Goal: Task Accomplishment & Management: Manage account settings

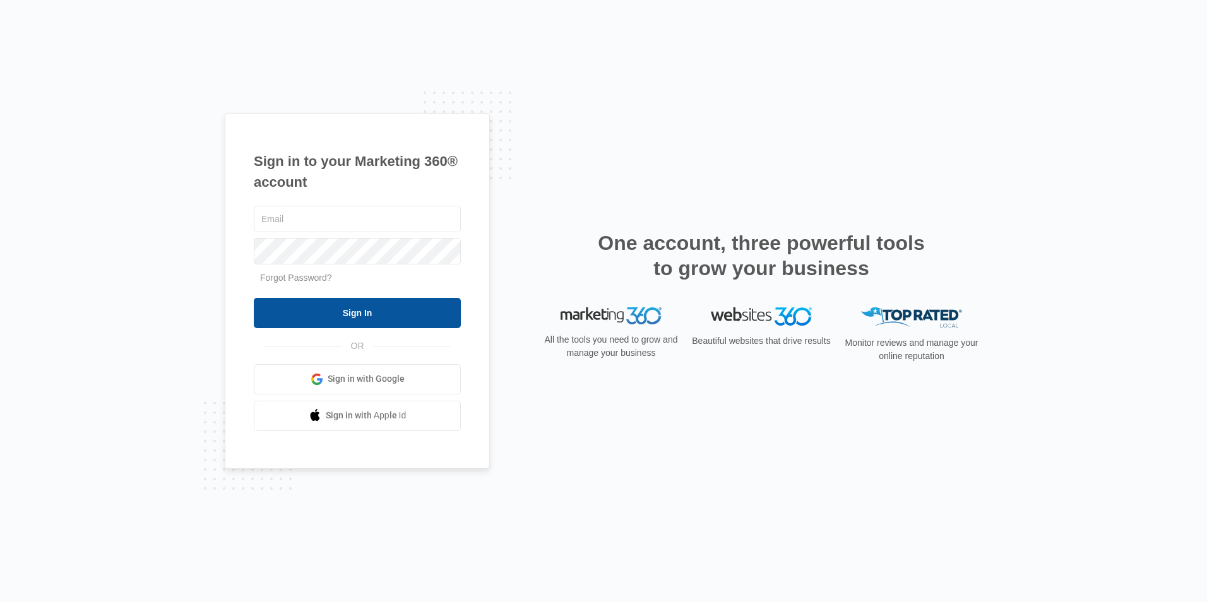
type input "[EMAIL_ADDRESS][DOMAIN_NAME]"
click at [431, 316] on input "Sign In" at bounding box center [357, 313] width 207 height 30
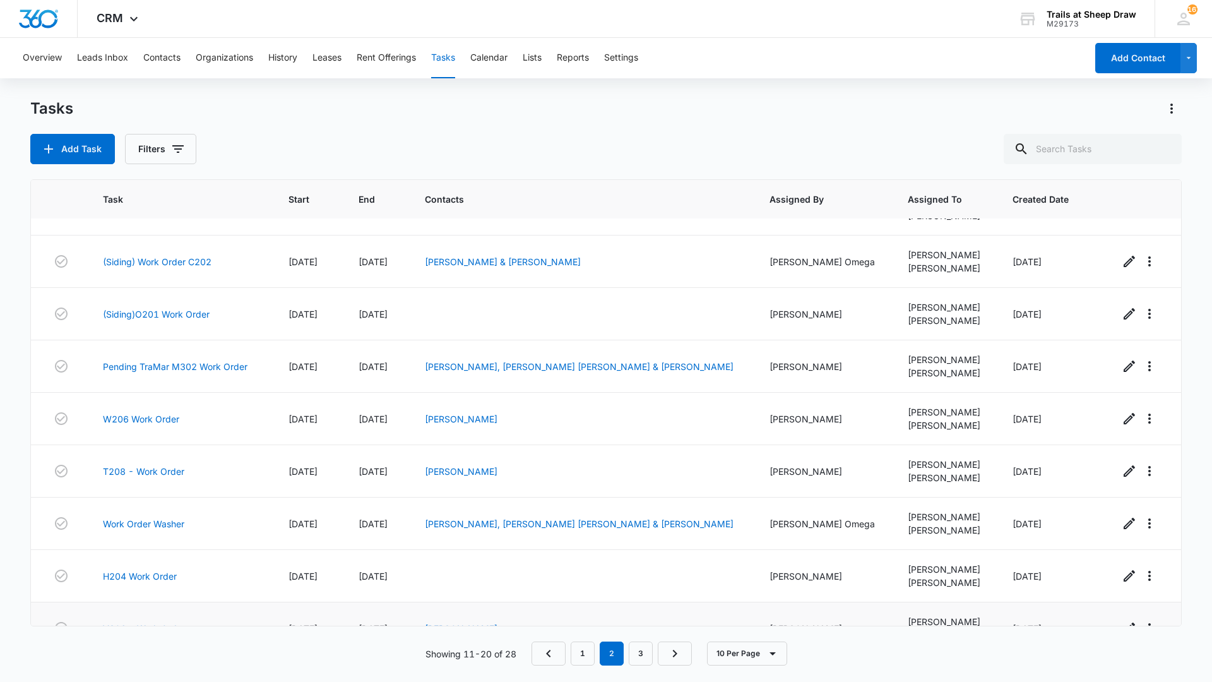
scroll to position [117, 0]
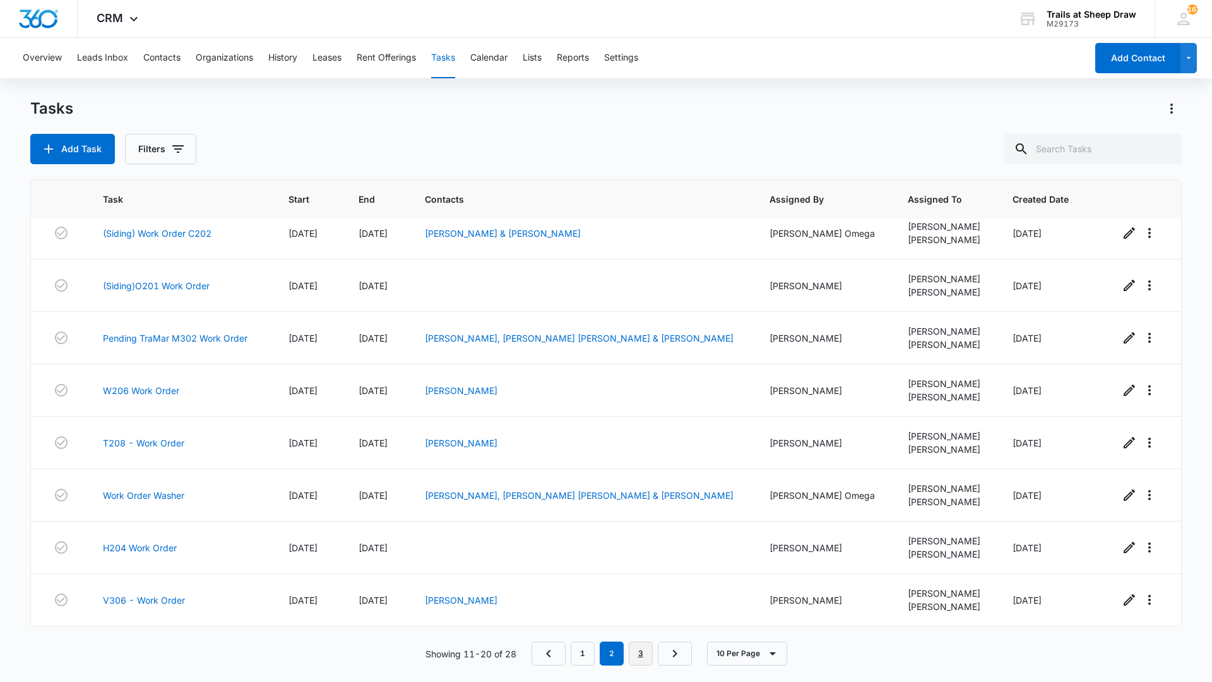
drag, startPoint x: 645, startPoint y: 653, endPoint x: 636, endPoint y: 642, distance: 14.0
click at [644, 652] on link "3" at bounding box center [641, 653] width 24 height 24
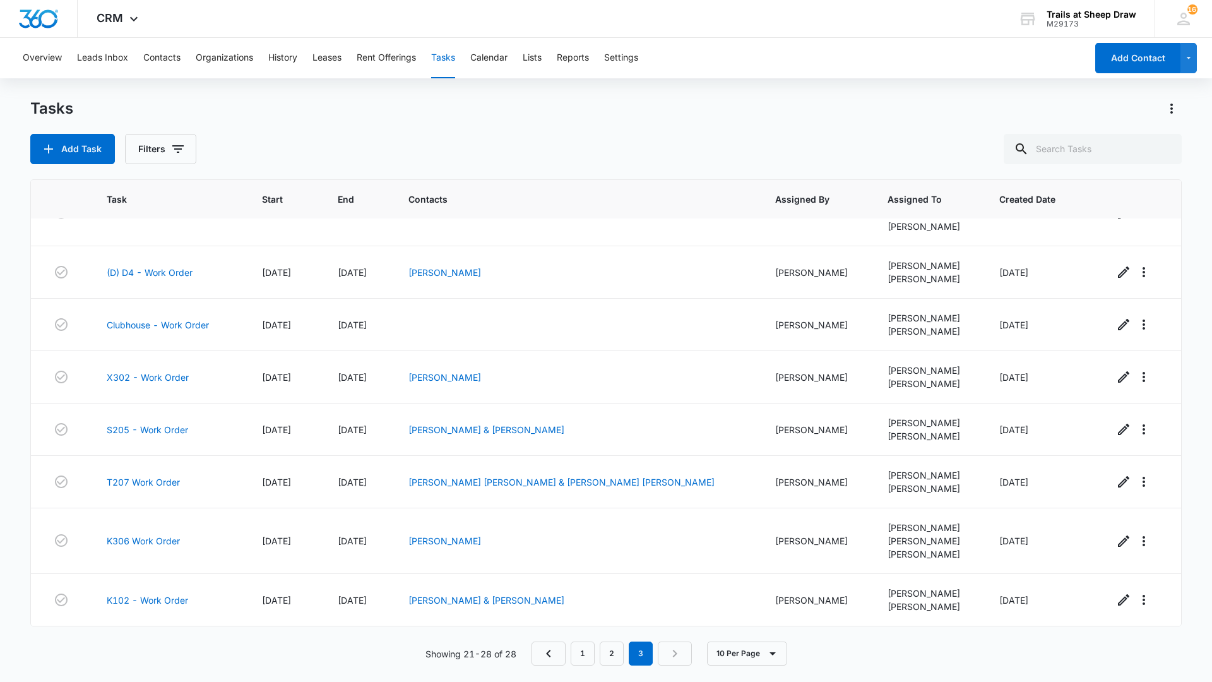
scroll to position [39, 0]
click at [137, 543] on link "K306 Work Order" at bounding box center [143, 540] width 73 height 13
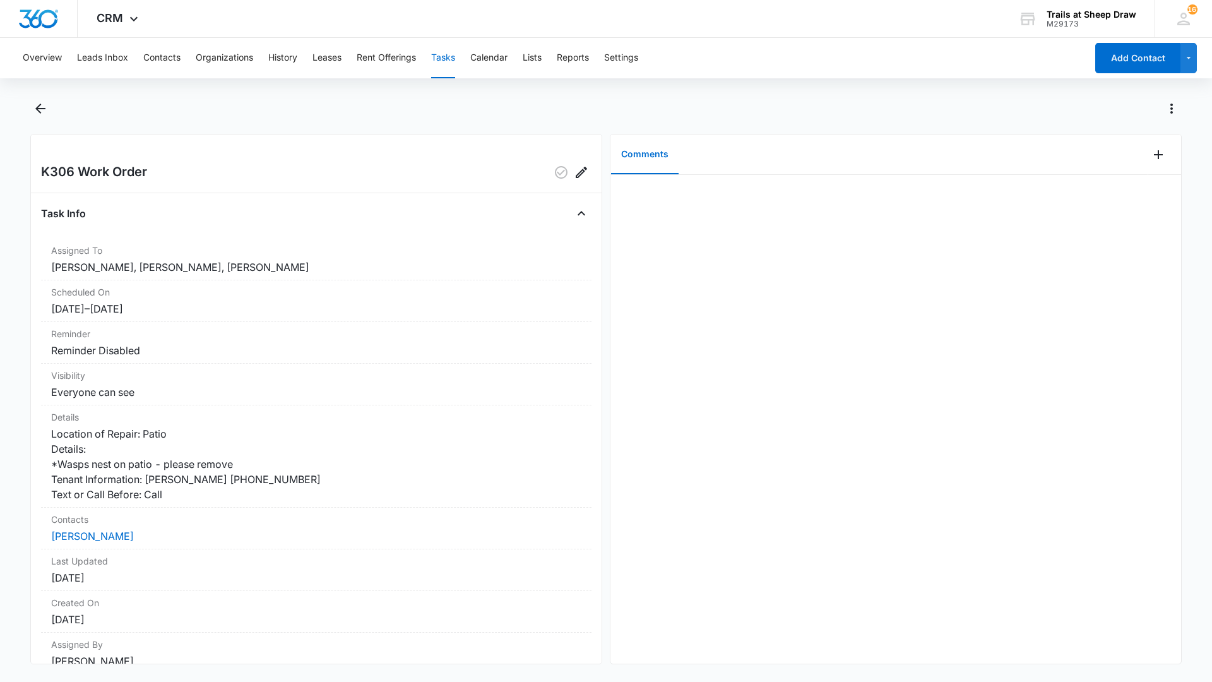
click at [42, 98] on div "Overview Leads Inbox Contacts Organizations History Leases Rent Offerings Tasks…" at bounding box center [606, 358] width 1212 height 641
click at [42, 114] on icon "Back" at bounding box center [40, 108] width 15 height 15
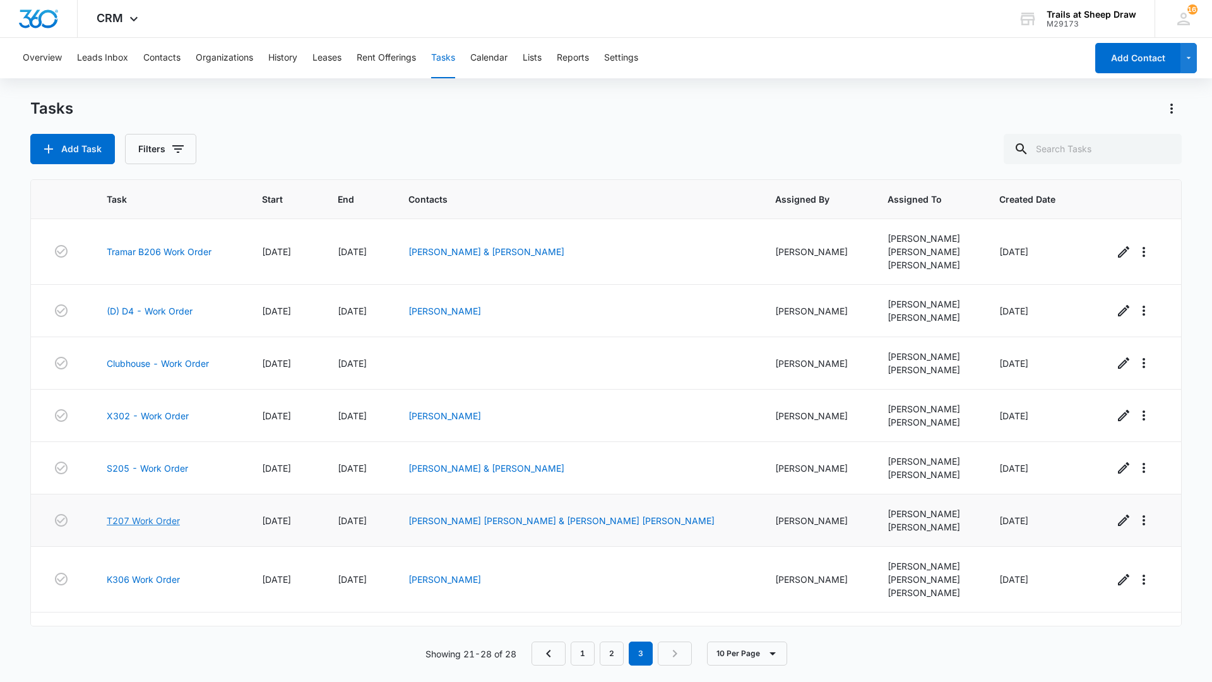
click at [156, 523] on link "T207 Work Order" at bounding box center [143, 520] width 73 height 13
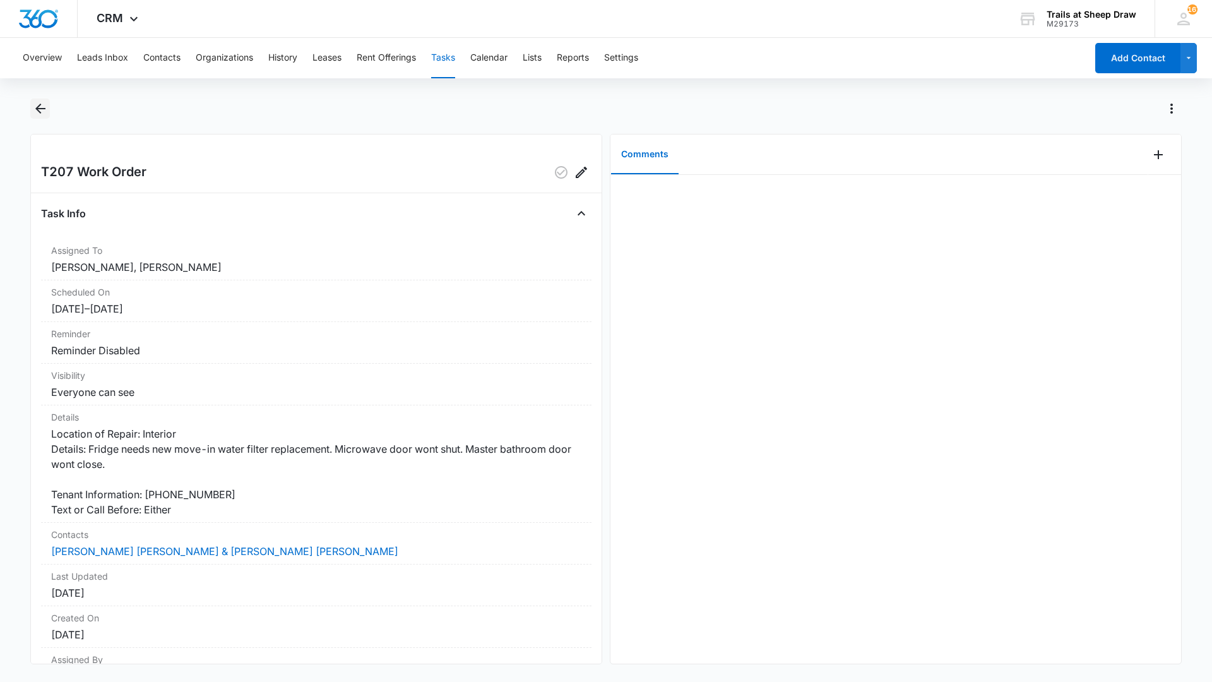
click at [37, 103] on icon "Back" at bounding box center [40, 108] width 15 height 15
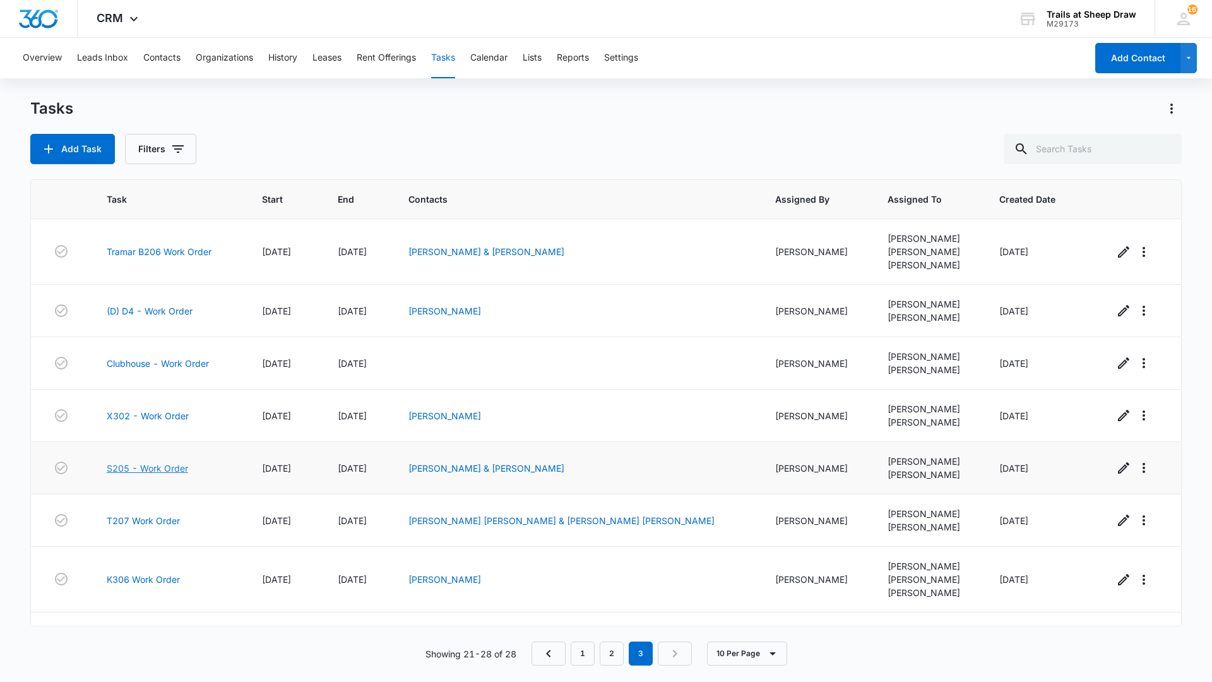
click at [182, 472] on link "S205 - Work Order" at bounding box center [147, 468] width 81 height 13
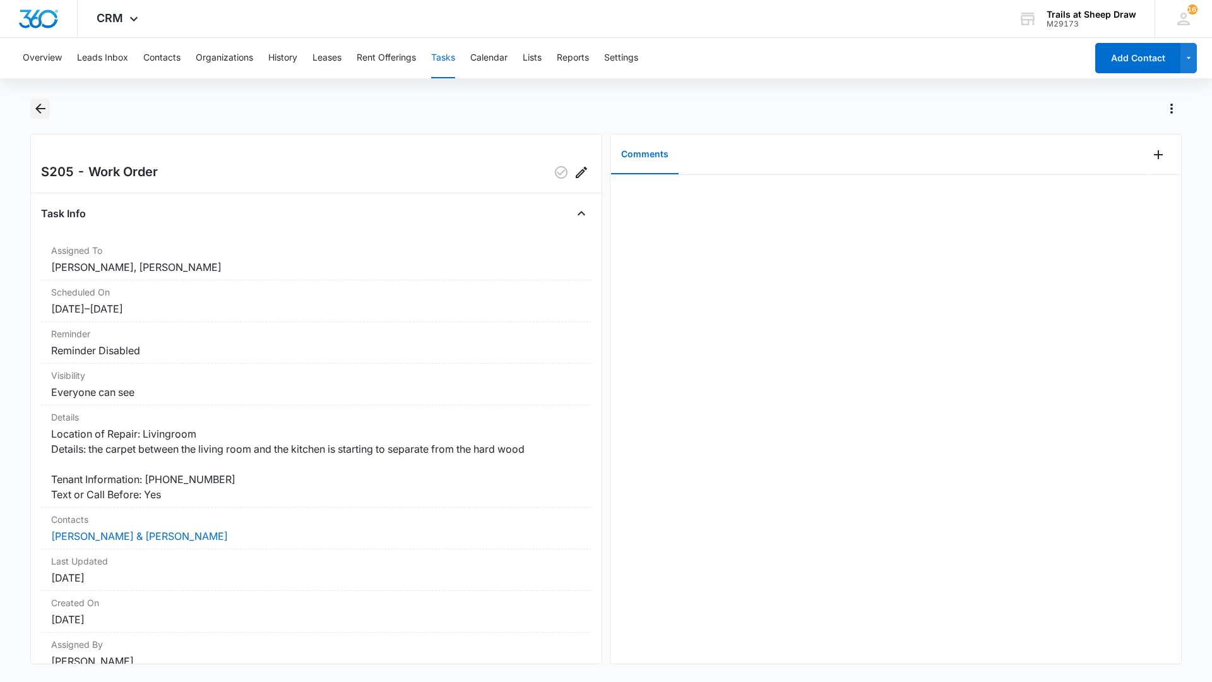
click at [37, 104] on icon "Back" at bounding box center [40, 108] width 15 height 15
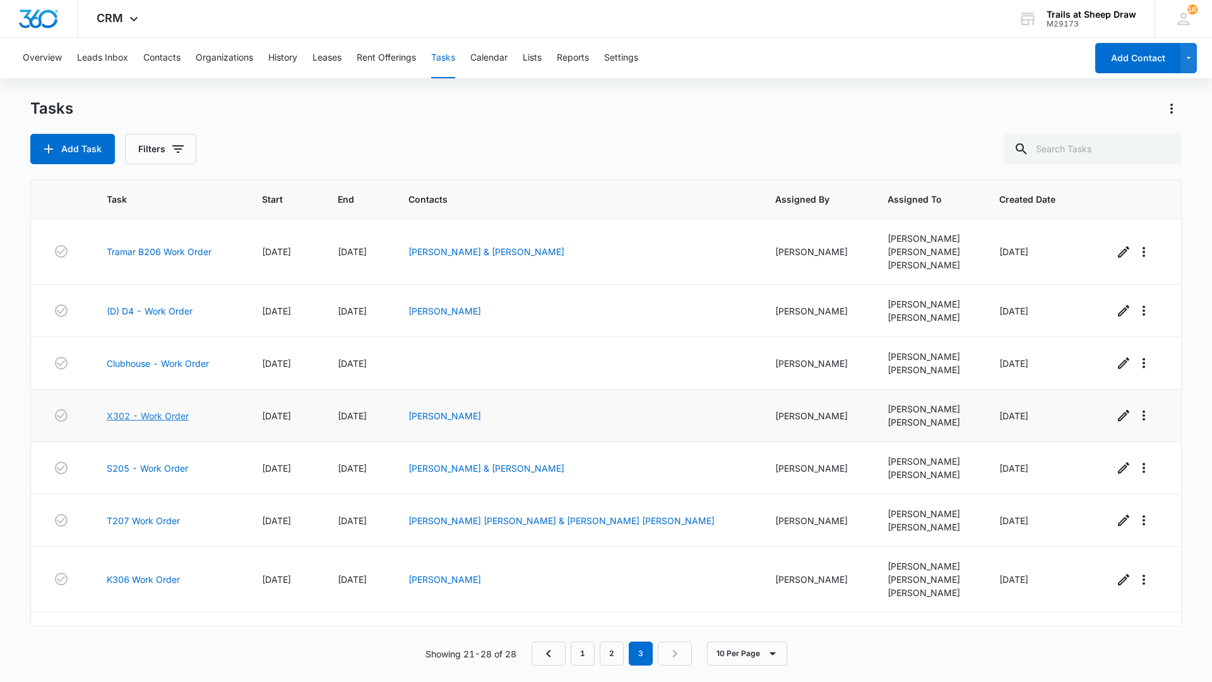
click at [184, 420] on link "X302 - Work Order" at bounding box center [148, 415] width 82 height 13
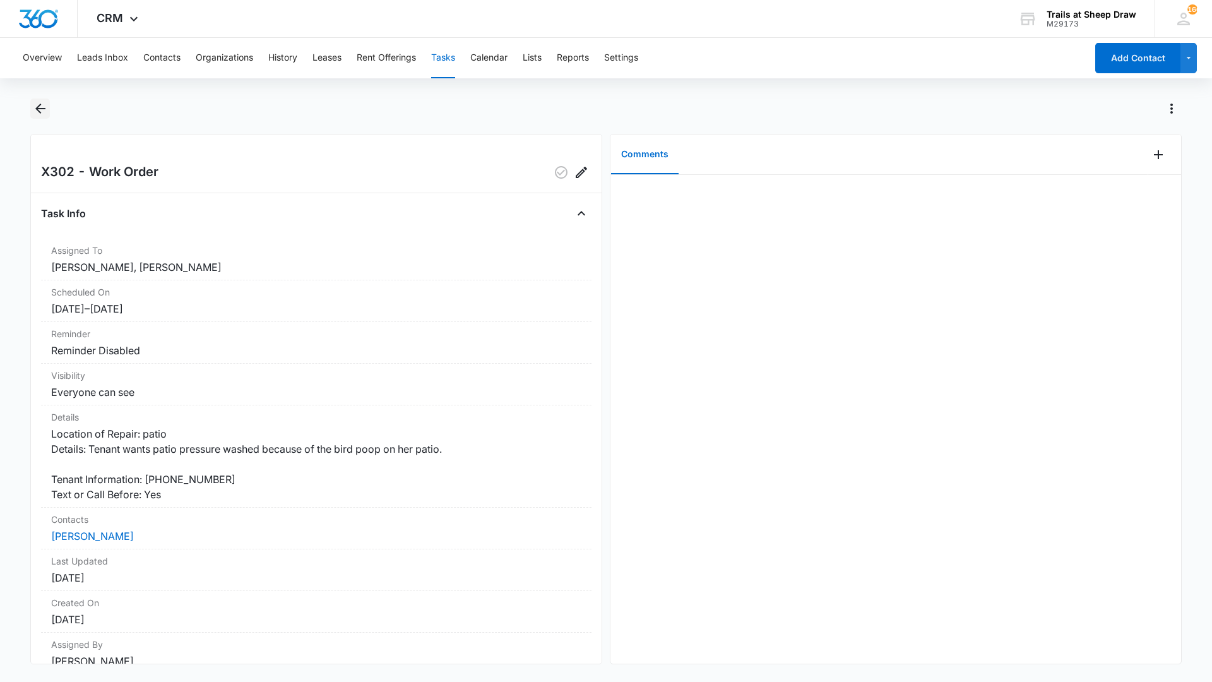
click at [35, 107] on icon "Back" at bounding box center [40, 108] width 15 height 15
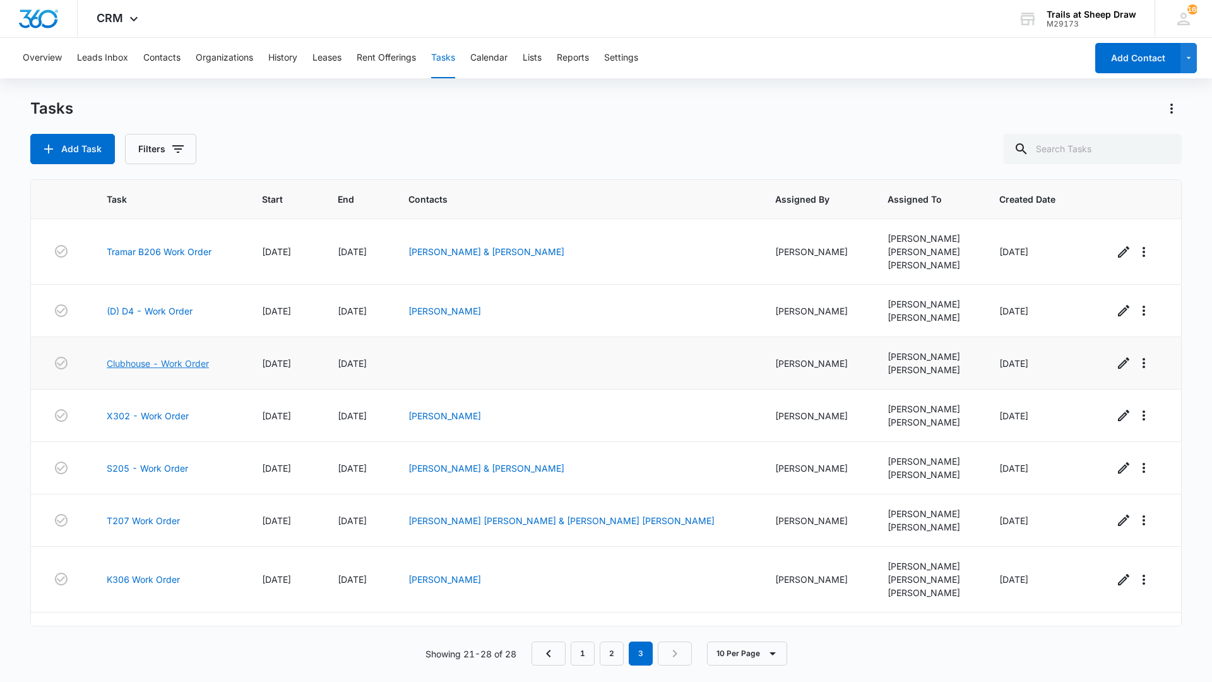
click at [134, 364] on link "Clubhouse - Work Order" at bounding box center [158, 363] width 102 height 13
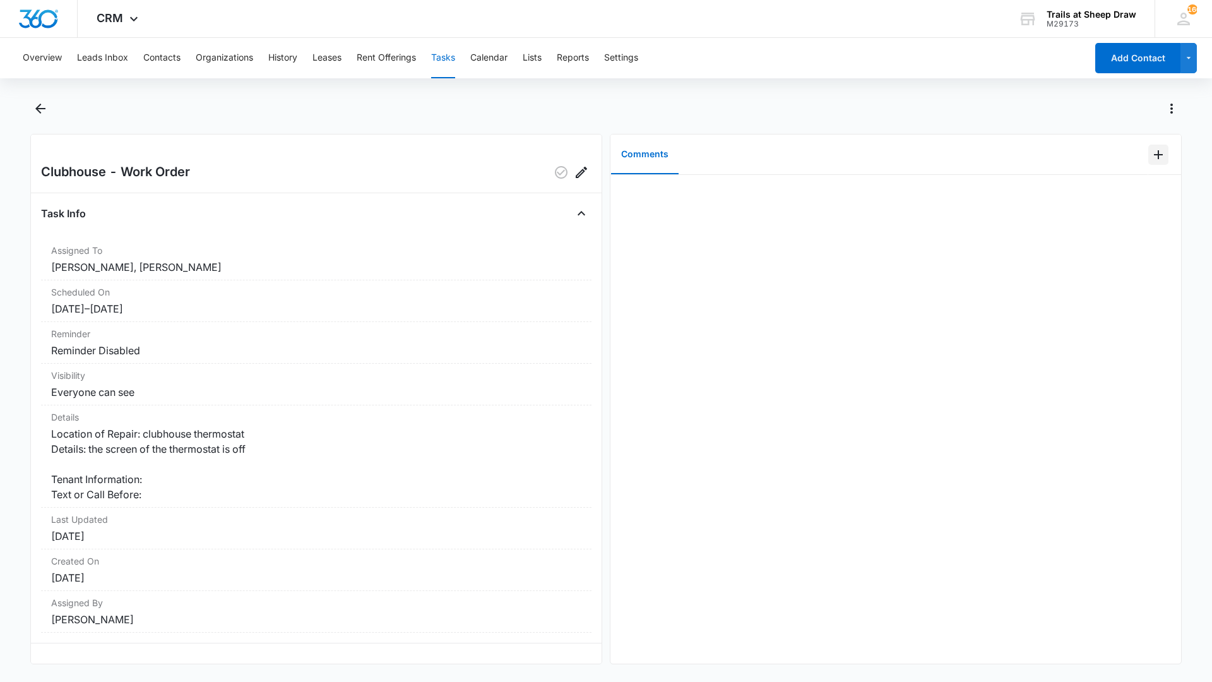
click at [1151, 153] on icon "Add Comment" at bounding box center [1158, 154] width 15 height 15
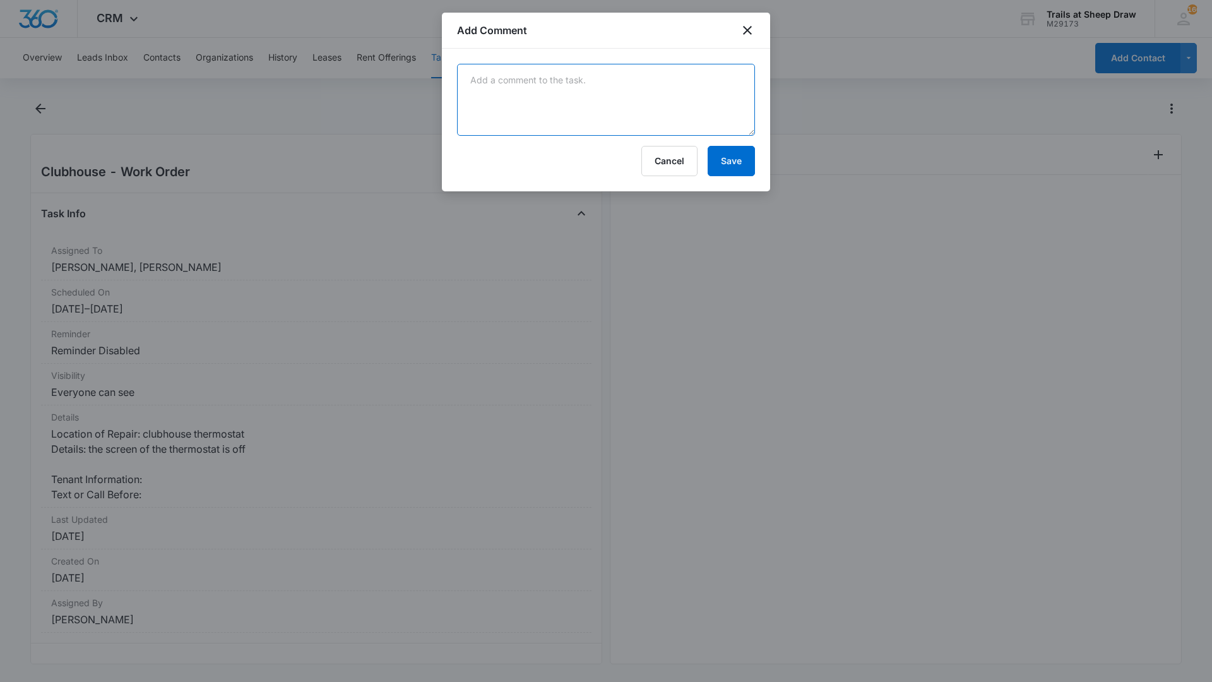
click at [688, 78] on textarea at bounding box center [606, 100] width 298 height 72
type textarea "c"
click at [469, 85] on textarea "on call) call out tramar on saturda" at bounding box center [606, 100] width 298 height 72
click at [516, 82] on textarea "(on call) call out tramar on saturda" at bounding box center [606, 100] width 298 height 72
click at [520, 82] on textarea "(on call) call out tramar on saturda" at bounding box center [606, 100] width 298 height 72
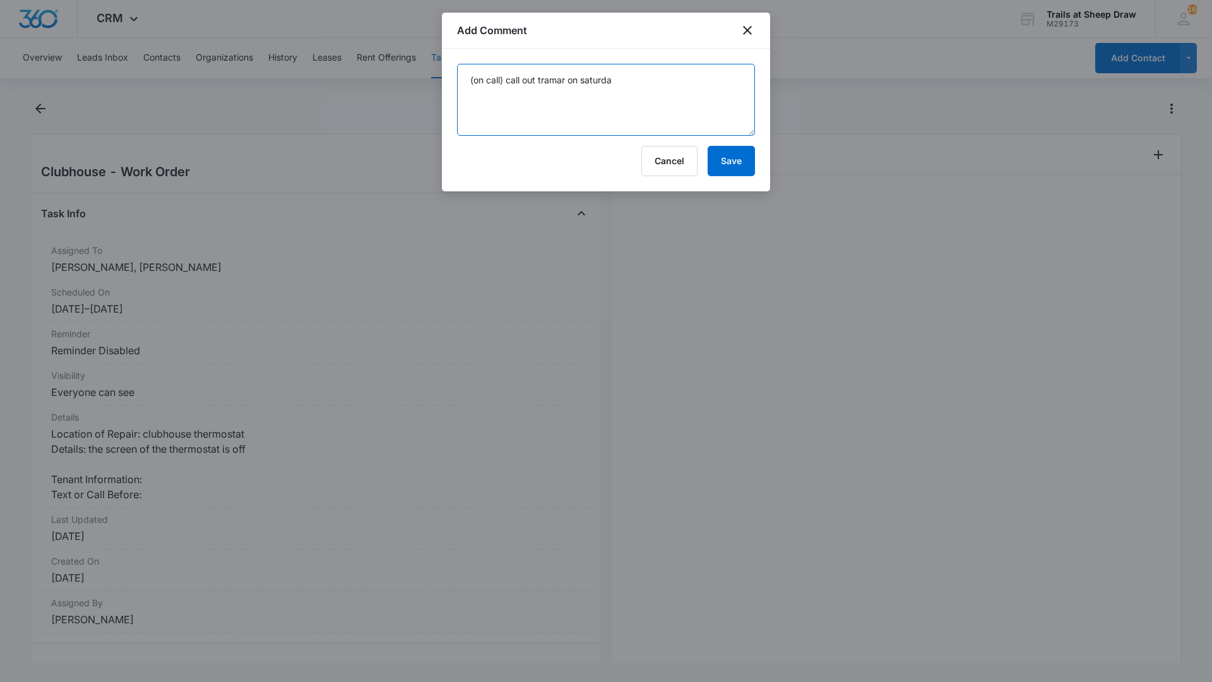
click at [528, 80] on textarea "(on call) call out tramar on saturda" at bounding box center [606, 100] width 298 height 72
click at [520, 81] on textarea "(on call) call out tramar on saturda" at bounding box center [606, 100] width 298 height 72
type textarea "(on call) called out Tramar on Saturday for a/c they got it fixed and working"
click at [746, 156] on button "Save" at bounding box center [731, 161] width 47 height 30
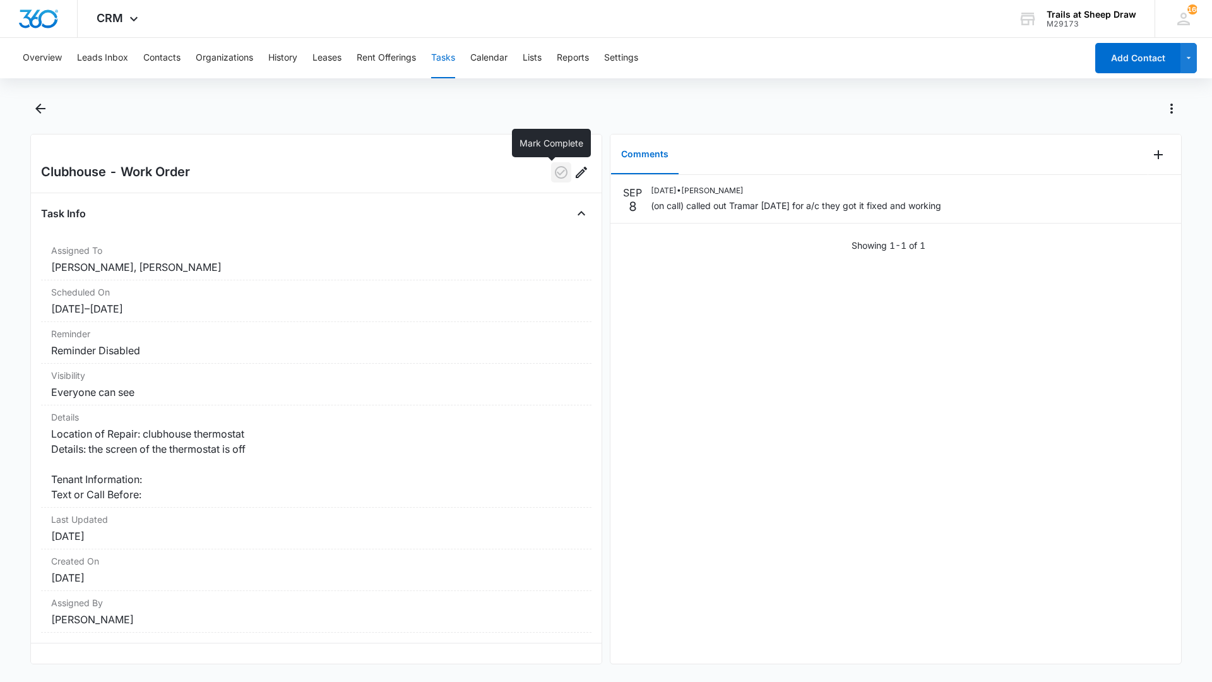
click at [556, 176] on icon "button" at bounding box center [561, 172] width 15 height 15
click at [40, 107] on icon "Back" at bounding box center [40, 108] width 15 height 15
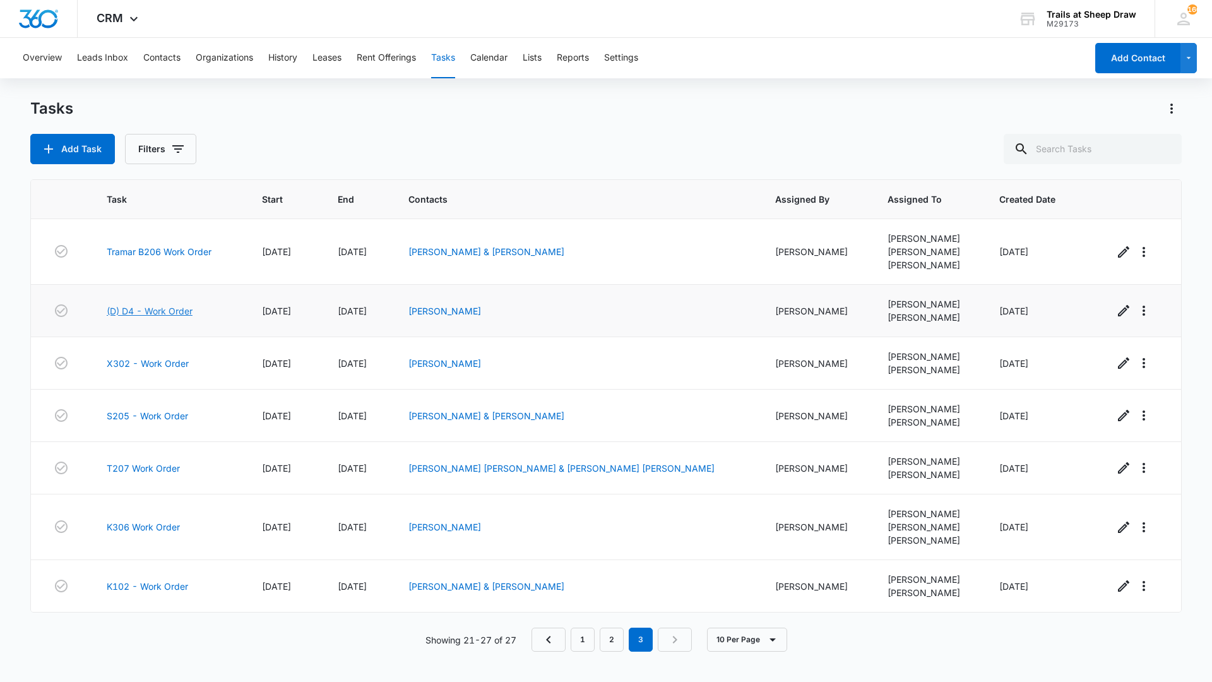
click at [155, 309] on link "(D) D4 - Work Order" at bounding box center [150, 310] width 86 height 13
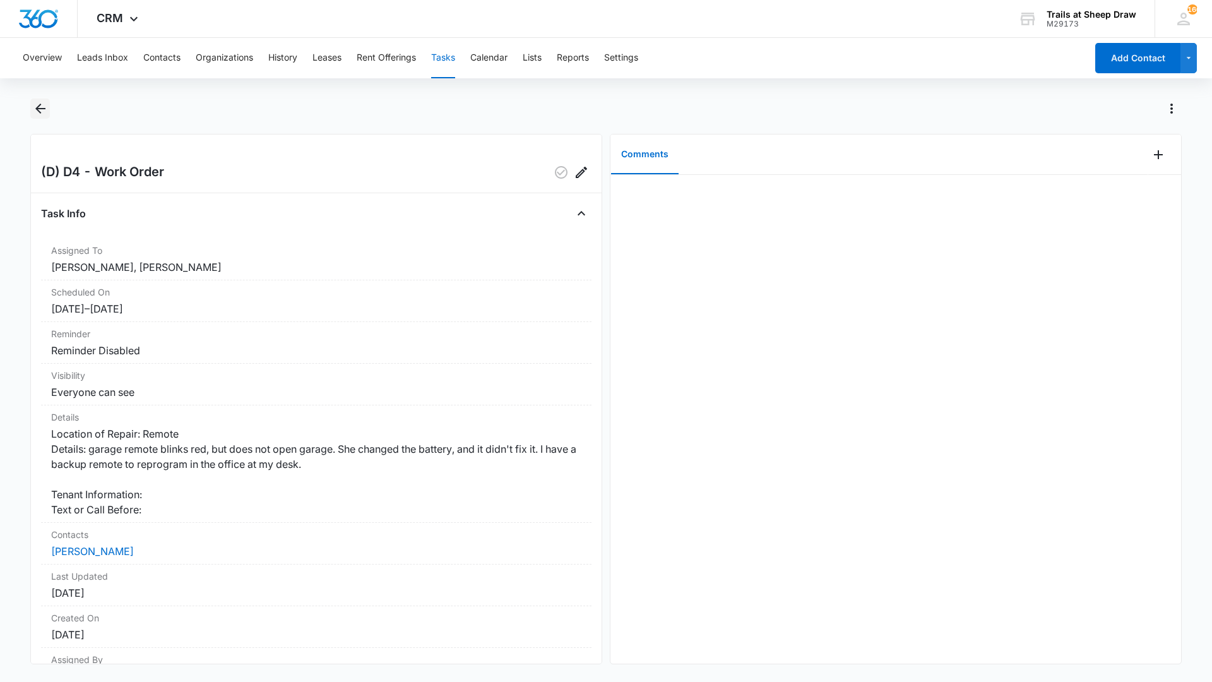
click at [40, 109] on icon "Back" at bounding box center [40, 109] width 10 height 10
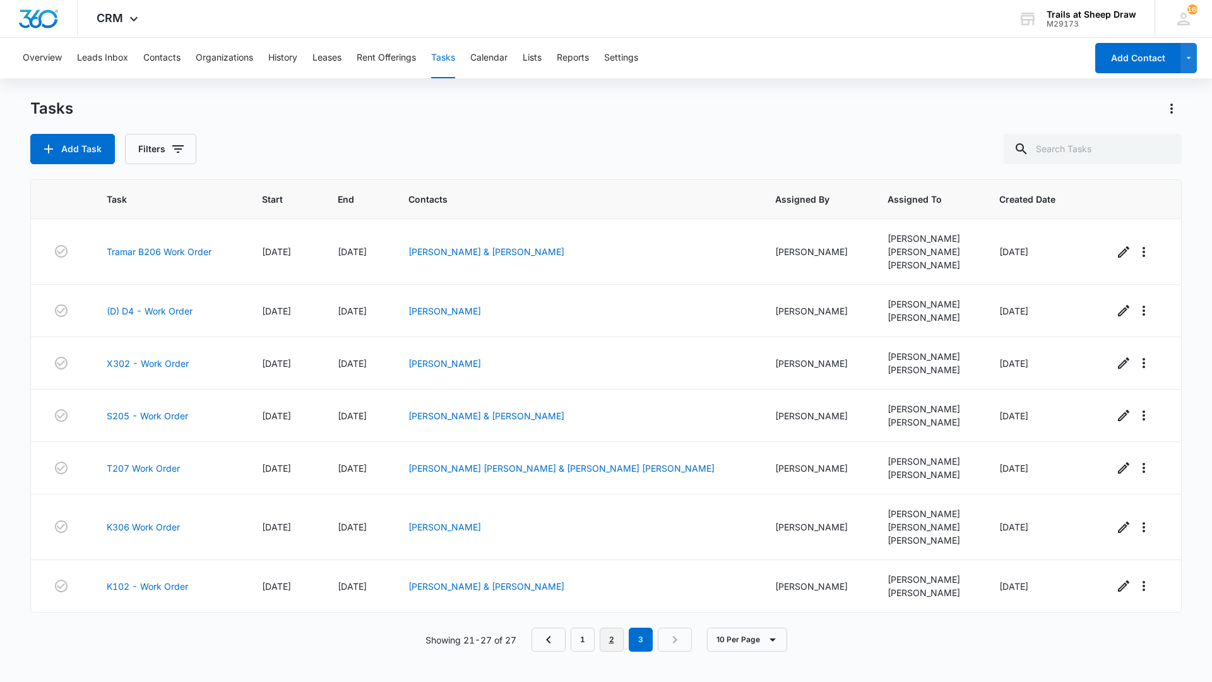
click at [614, 638] on link "2" at bounding box center [612, 640] width 24 height 24
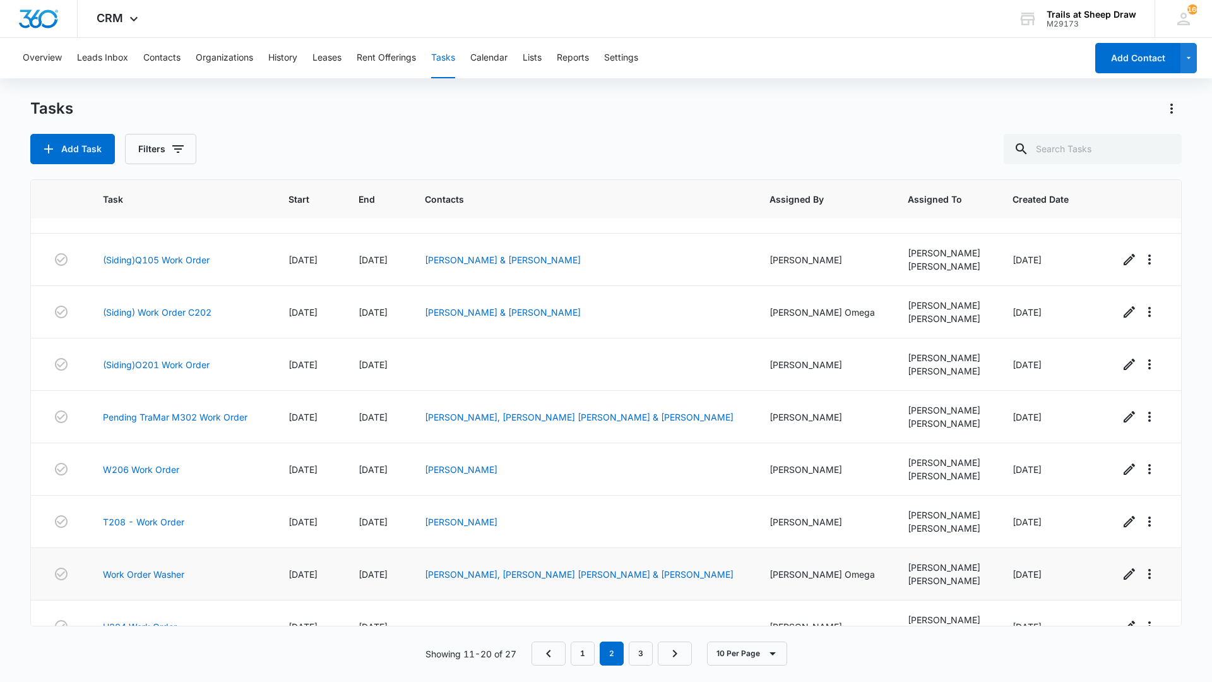
scroll to position [117, 0]
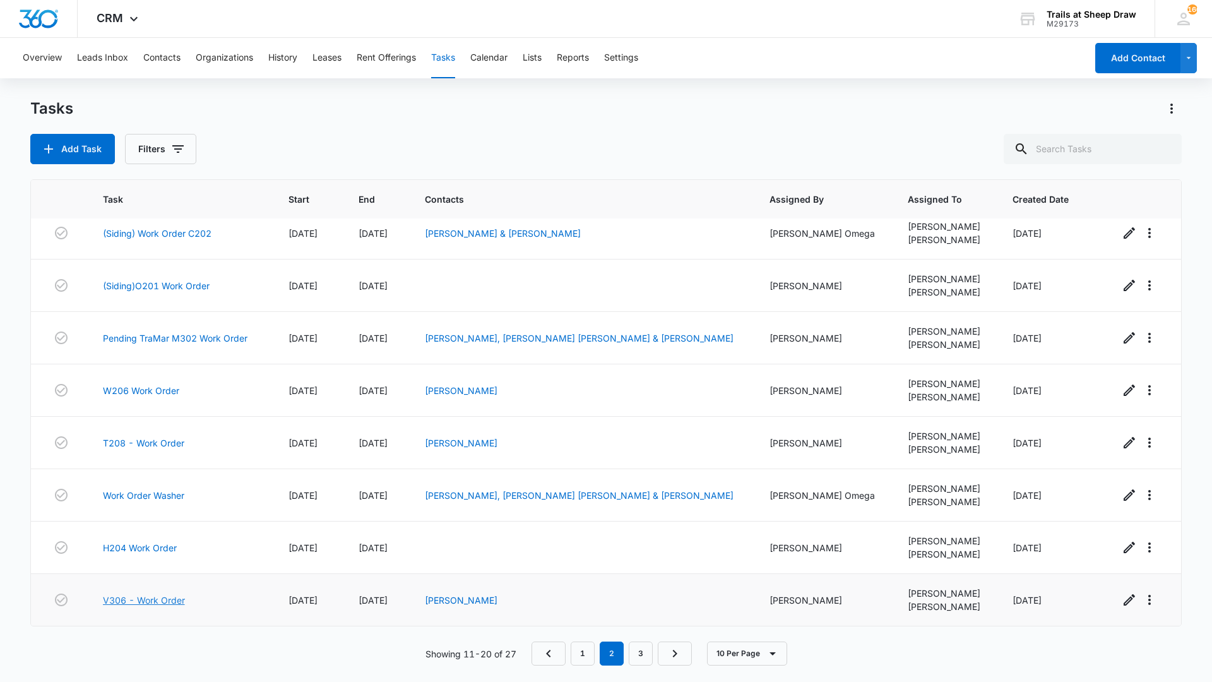
click at [151, 602] on link "V306 - Work Order" at bounding box center [144, 599] width 82 height 13
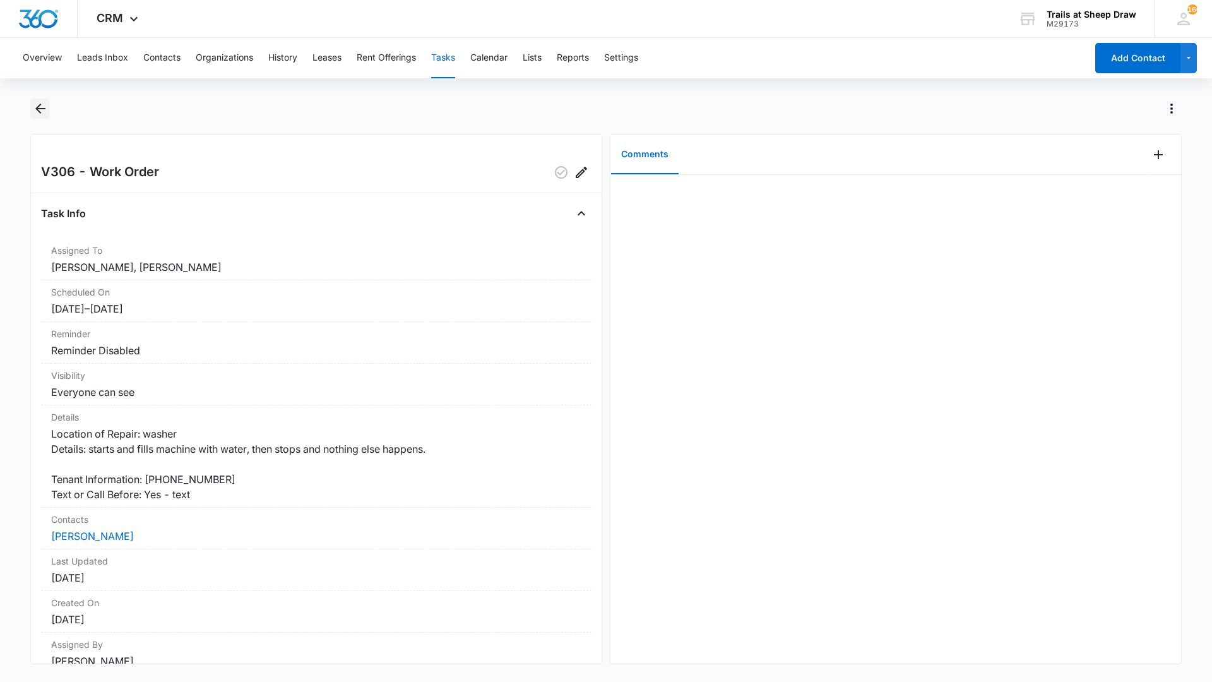
click at [43, 115] on icon "Back" at bounding box center [40, 108] width 15 height 15
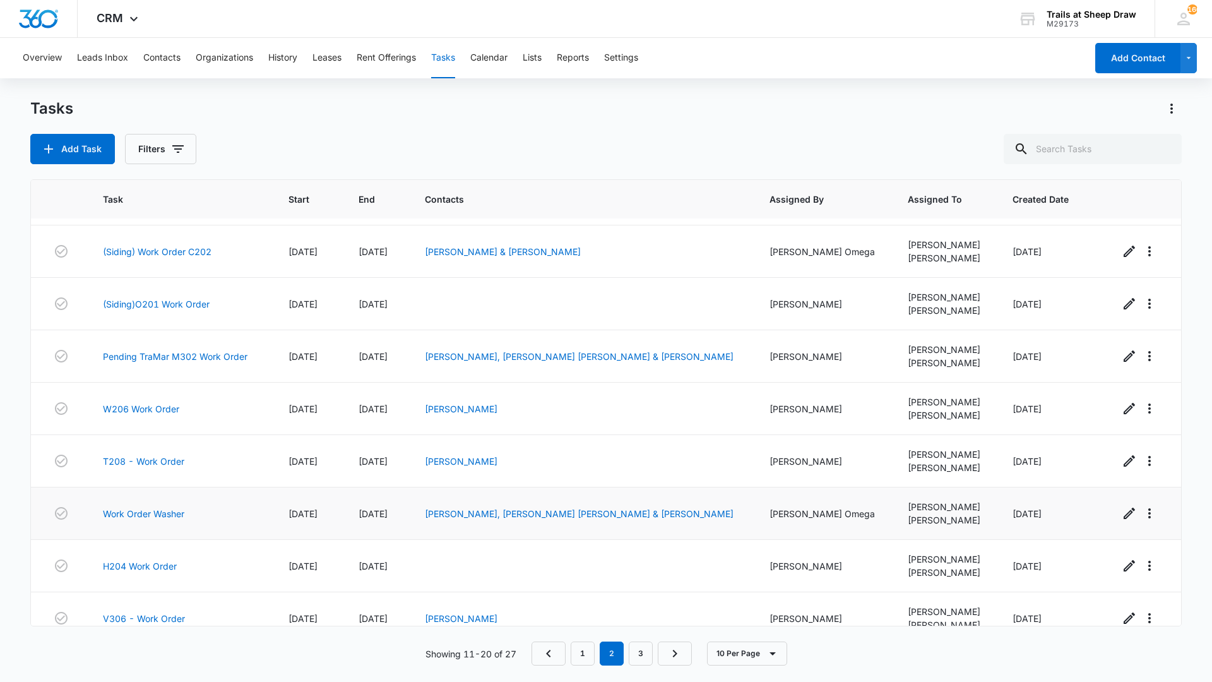
scroll to position [117, 0]
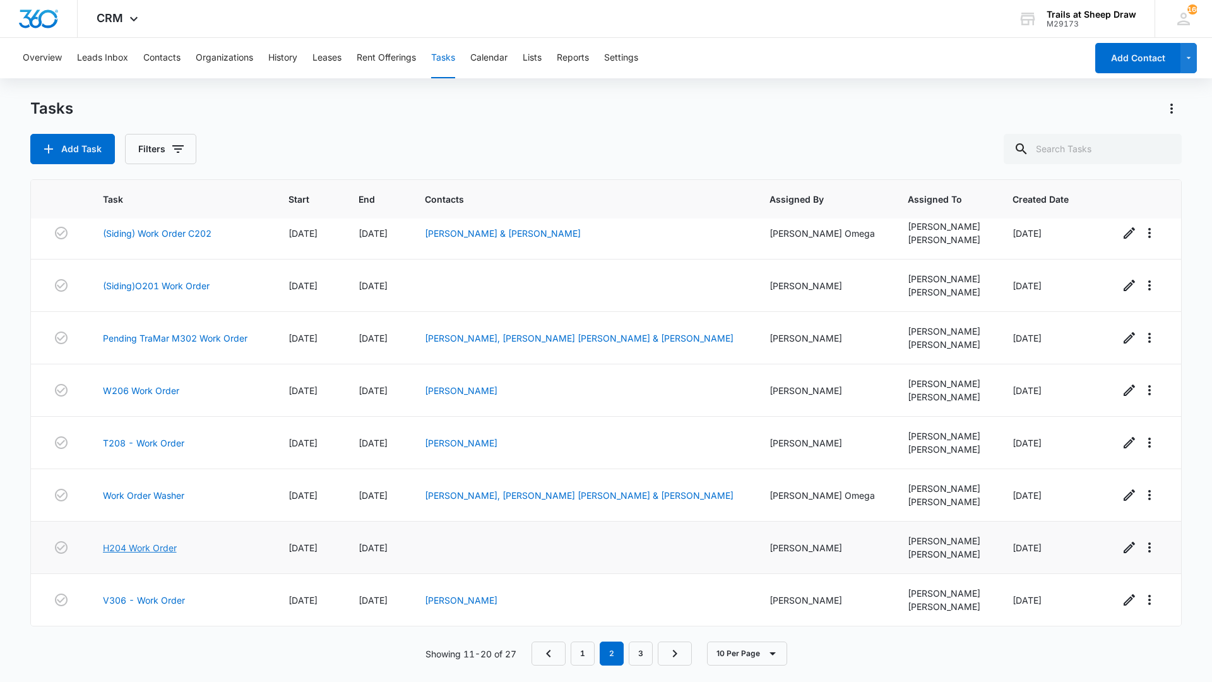
click at [137, 551] on link "H204 Work Order" at bounding box center [140, 547] width 74 height 13
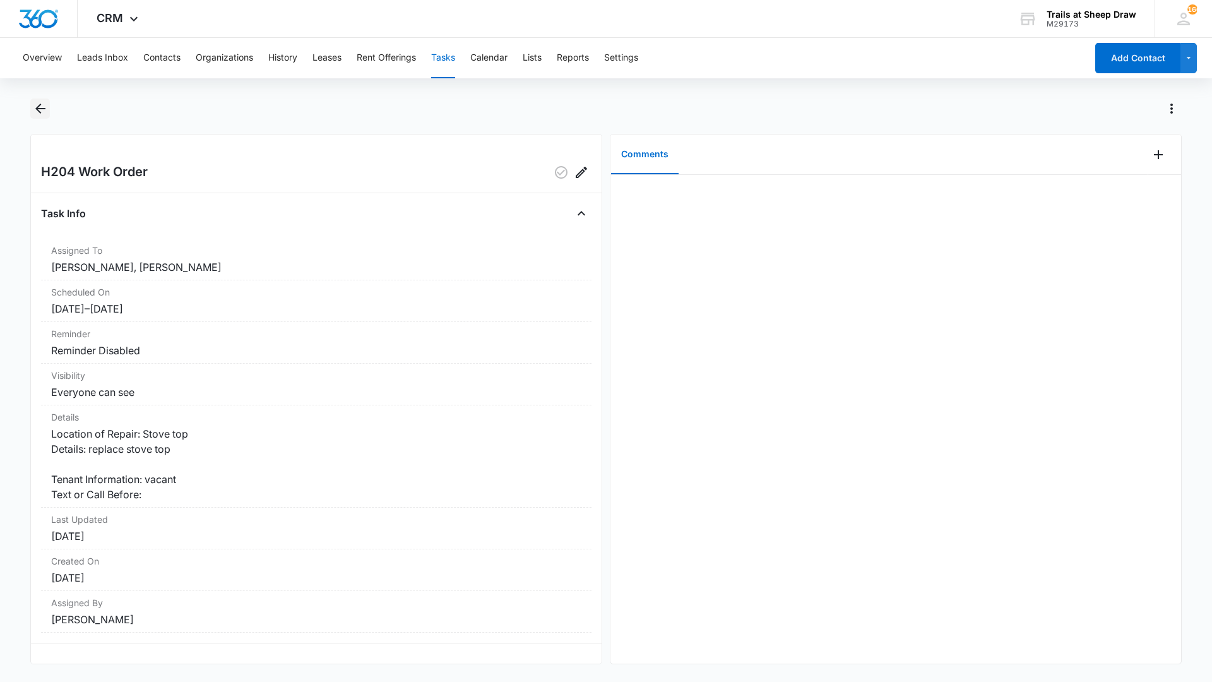
click at [35, 104] on icon "Back" at bounding box center [40, 108] width 15 height 15
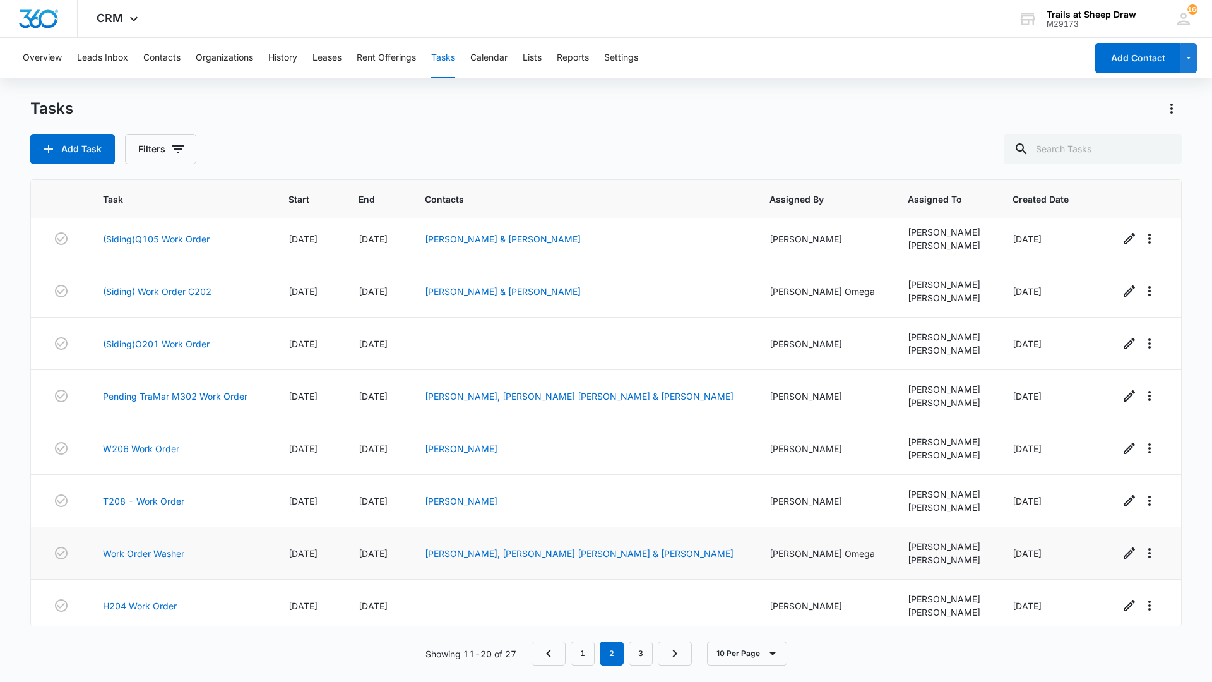
scroll to position [117, 0]
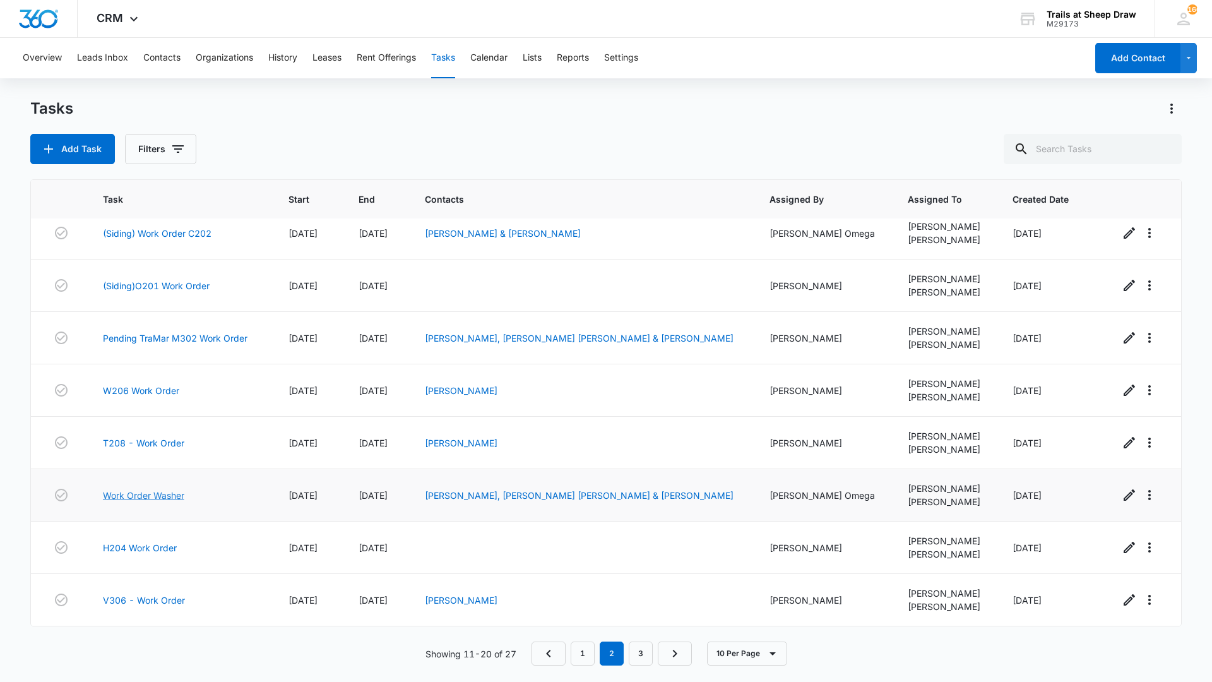
click at [162, 498] on link "Work Order Washer" at bounding box center [143, 495] width 81 height 13
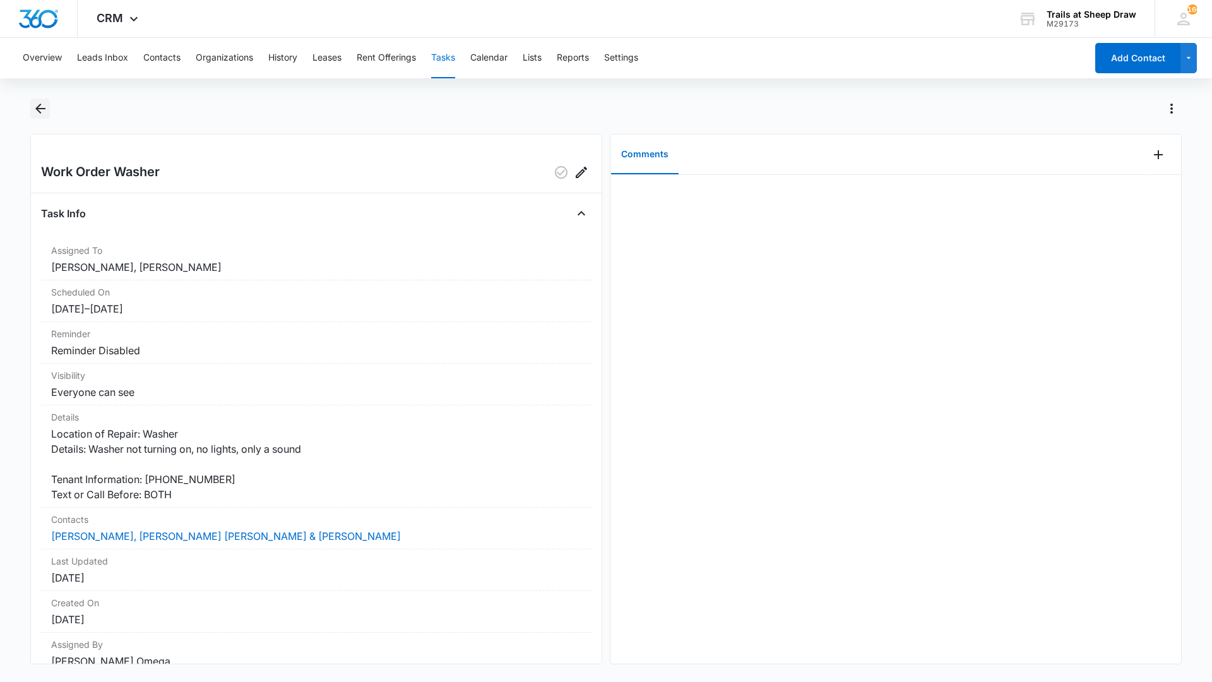
click at [40, 110] on icon "Back" at bounding box center [40, 108] width 15 height 15
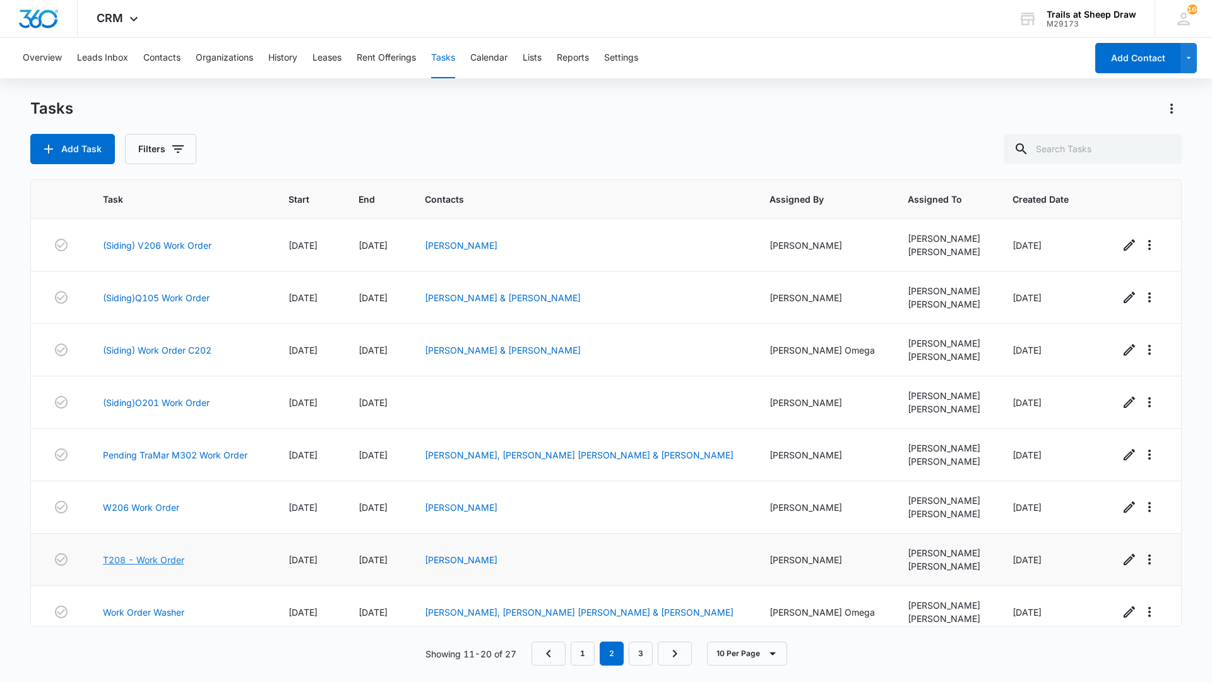
click at [172, 564] on link "T208 - Work Order" at bounding box center [143, 559] width 81 height 13
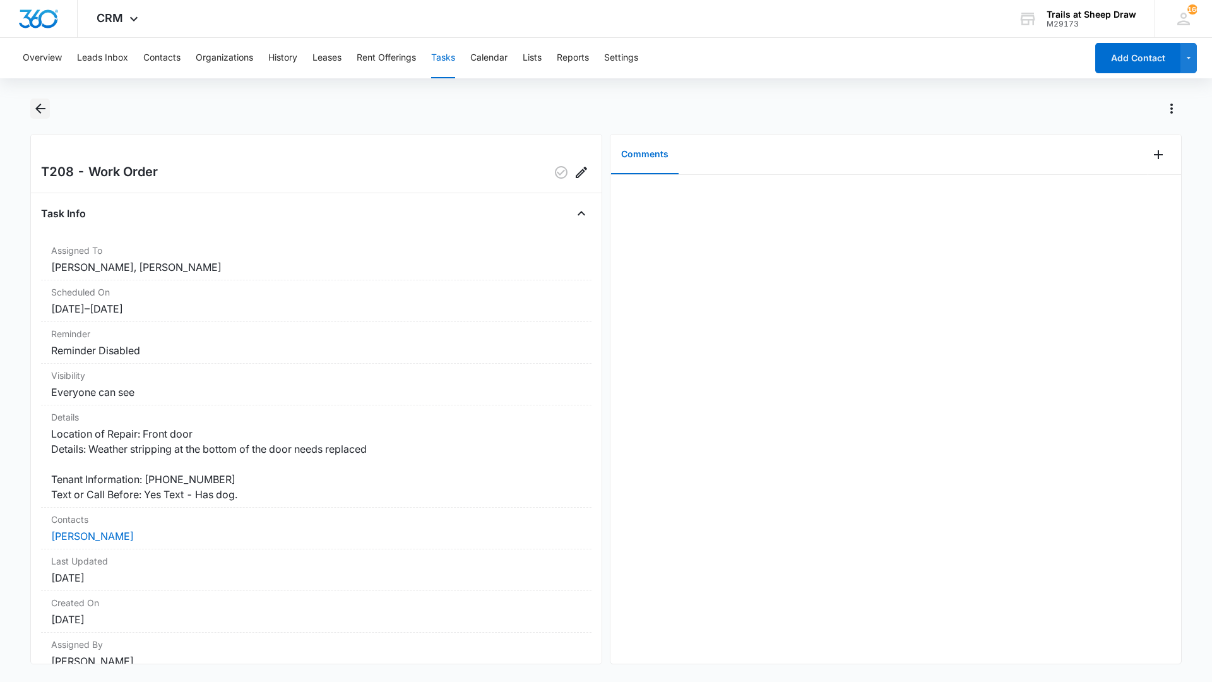
click at [37, 107] on icon "Back" at bounding box center [40, 108] width 15 height 15
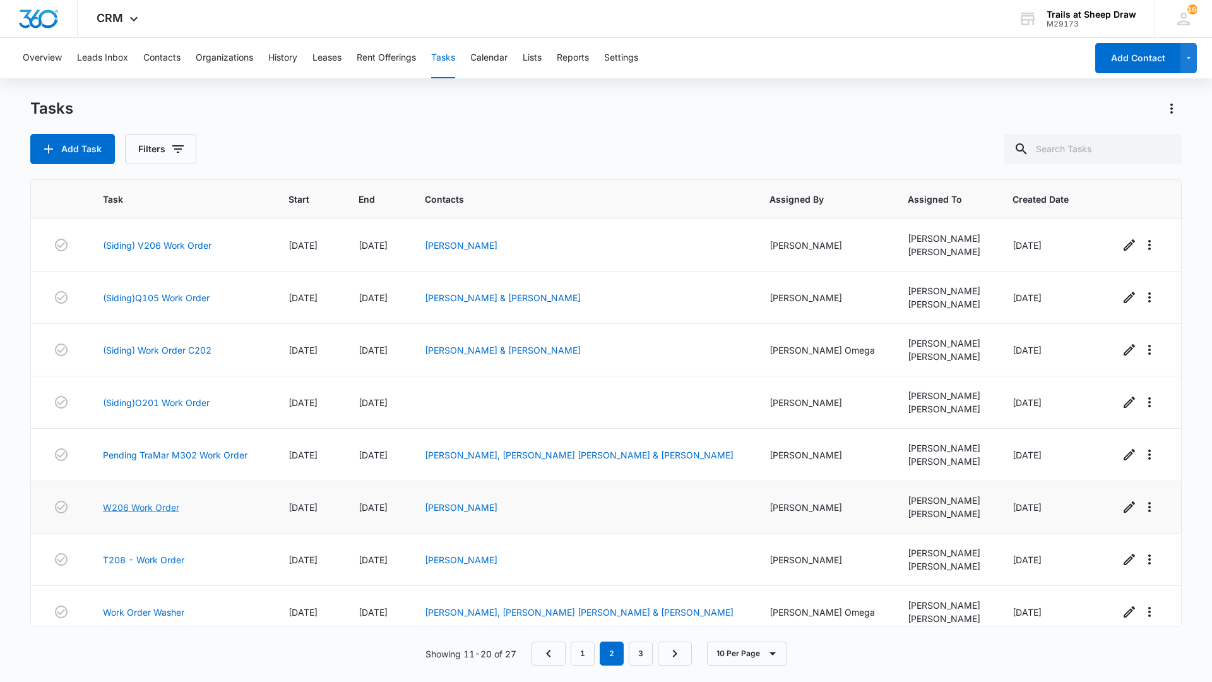
drag, startPoint x: 152, startPoint y: 510, endPoint x: 136, endPoint y: 505, distance: 16.6
click at [136, 505] on link "W206 Work Order" at bounding box center [141, 507] width 76 height 13
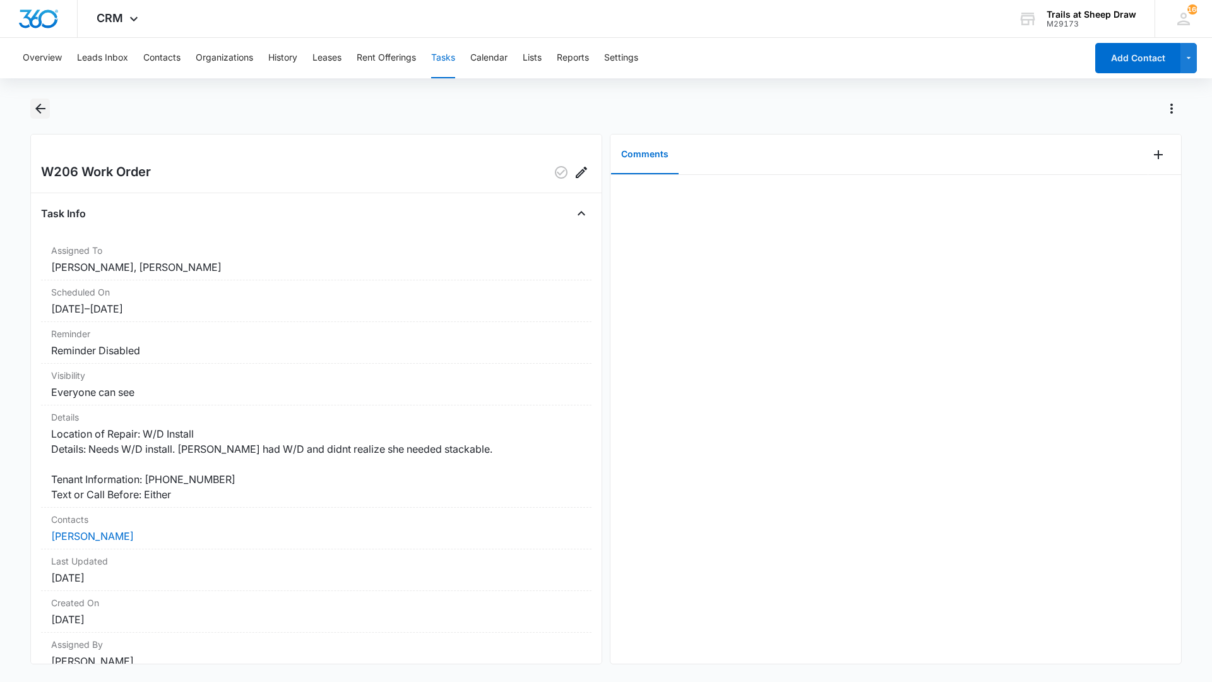
click at [39, 101] on icon "Back" at bounding box center [40, 108] width 15 height 15
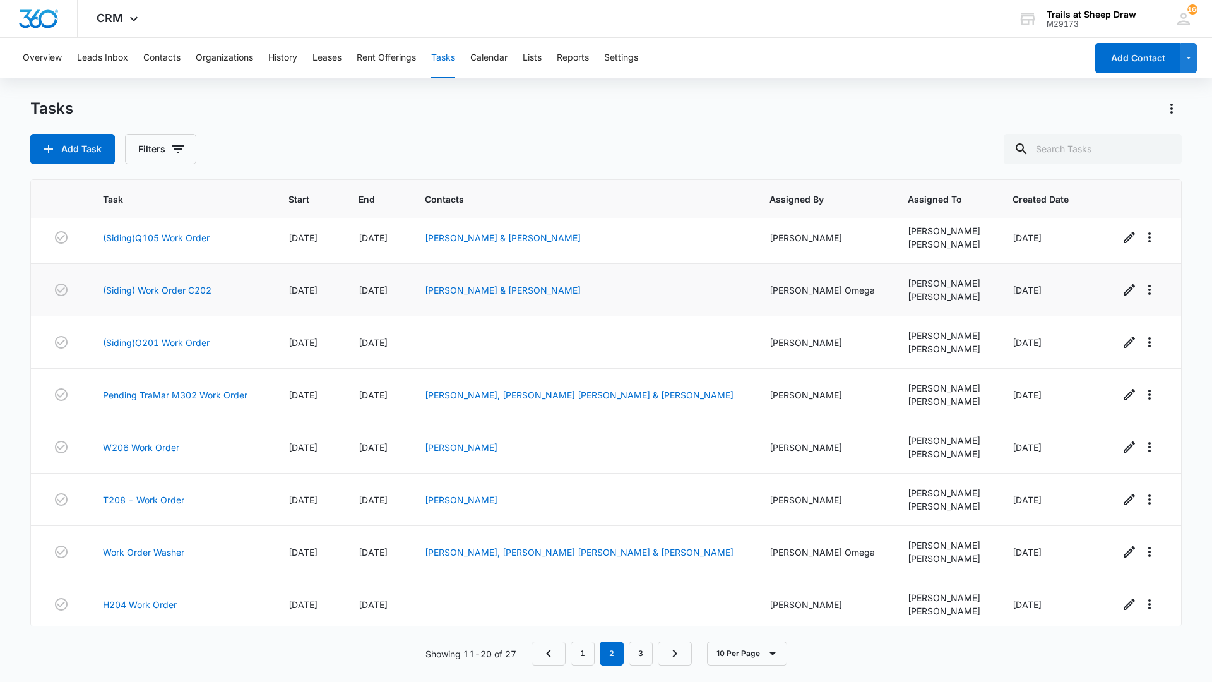
scroll to position [117, 0]
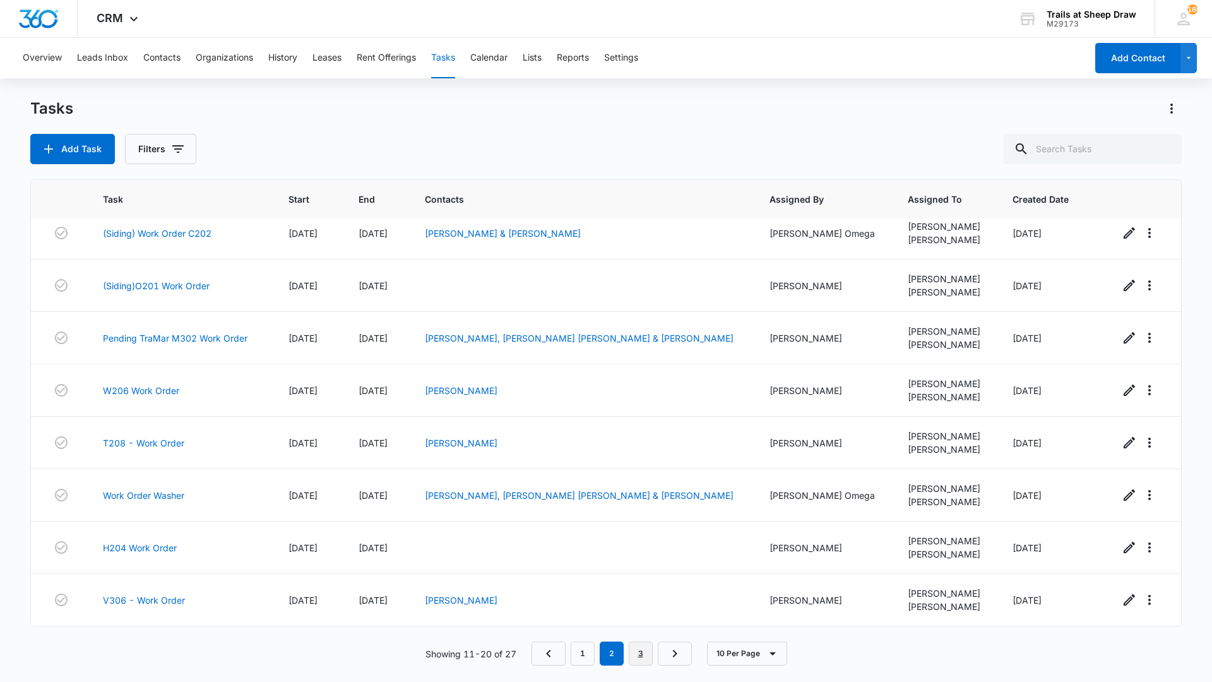
click at [638, 654] on link "3" at bounding box center [641, 653] width 24 height 24
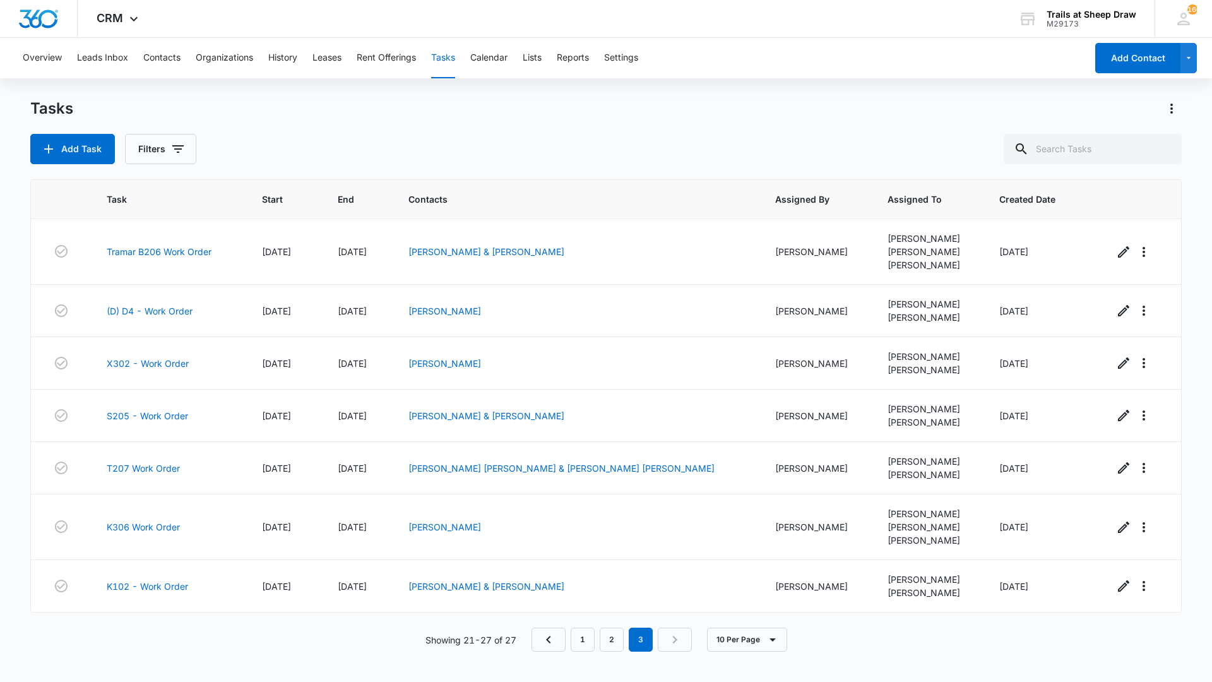
scroll to position [0, 0]
